Goal: Information Seeking & Learning: Learn about a topic

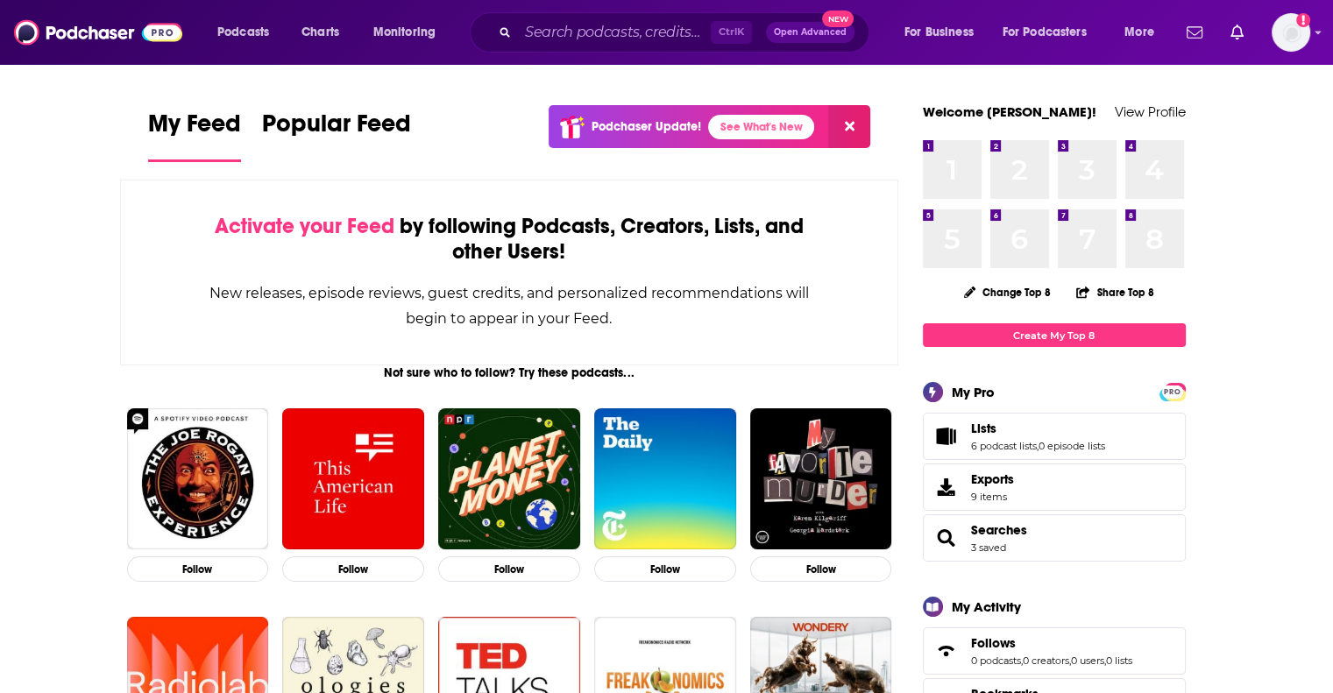
click at [603, 31] on input "Search podcasts, credits, & more..." at bounding box center [614, 32] width 193 height 28
click at [590, 42] on input "Search podcasts, credits, & more..." at bounding box center [614, 32] width 193 height 28
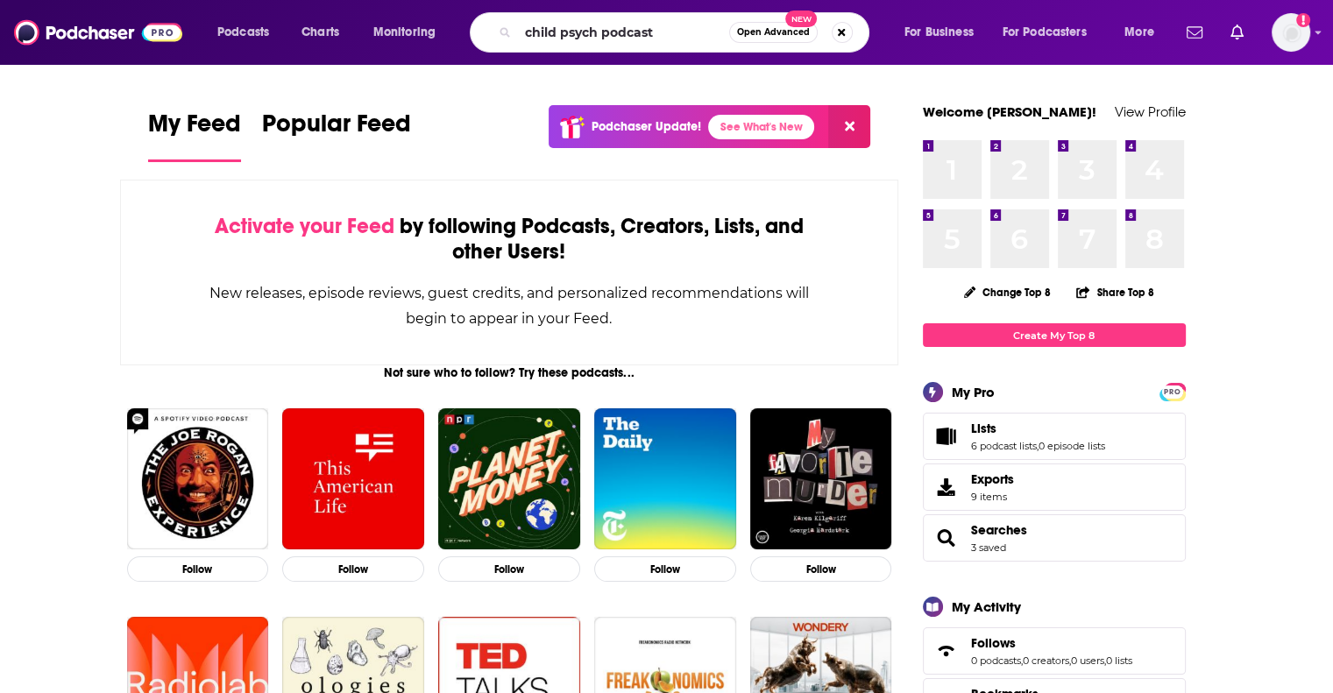
type input "child psych podcast"
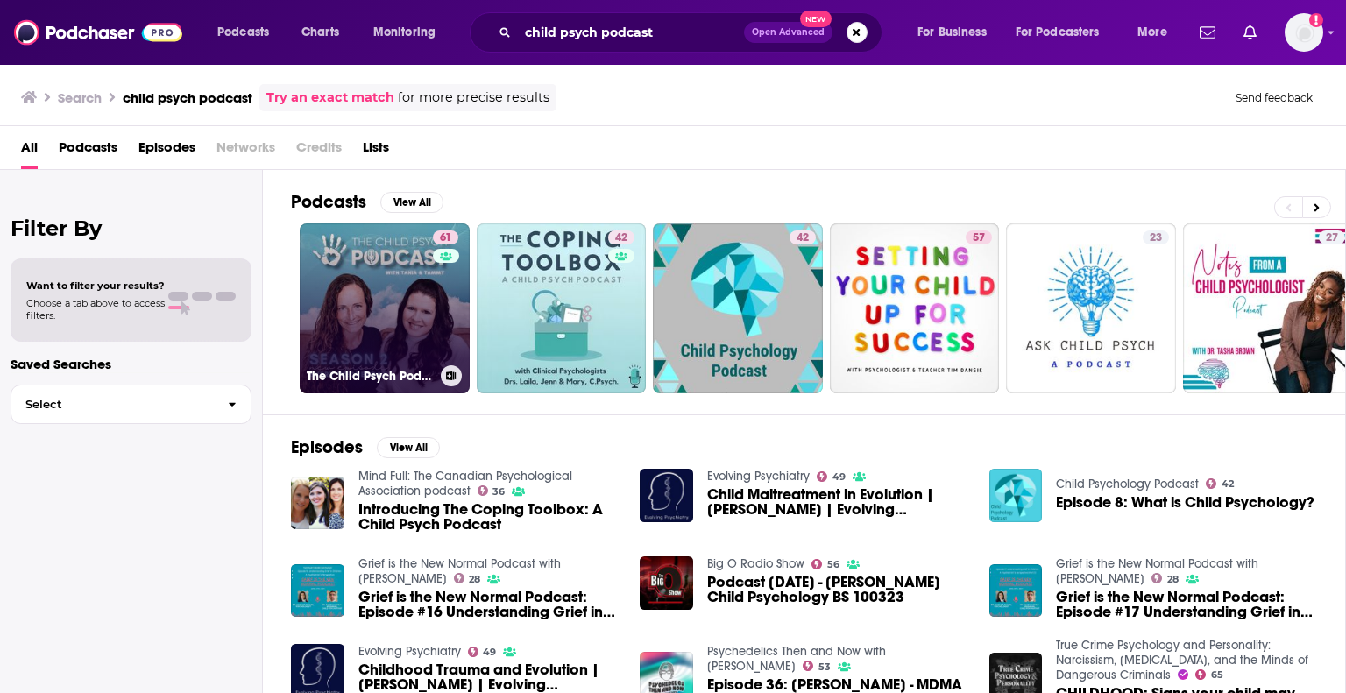
click at [377, 281] on link "61 The Child Psych Podcast" at bounding box center [385, 309] width 170 height 170
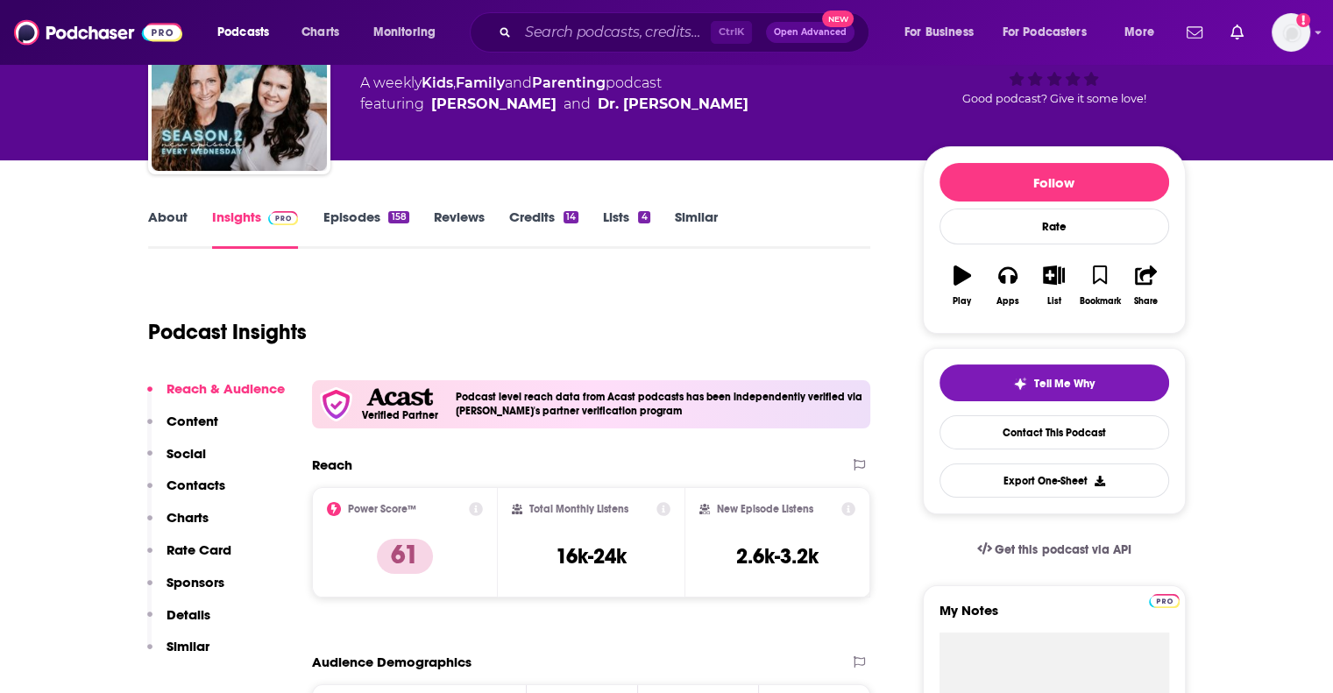
scroll to position [126, 0]
